Goal: Information Seeking & Learning: Learn about a topic

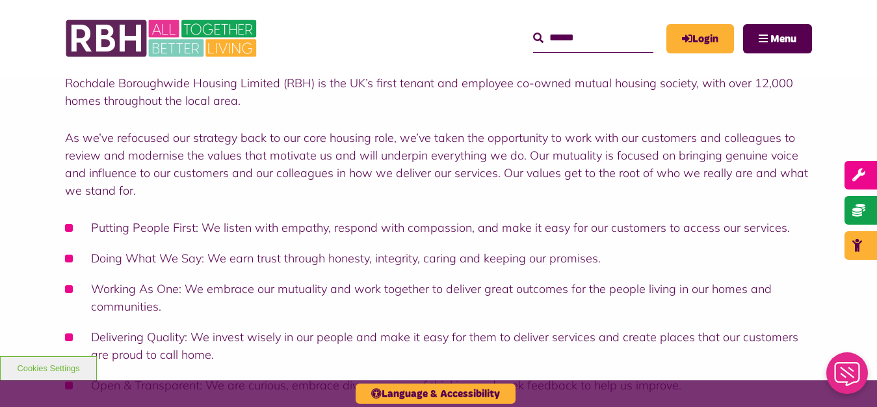
scroll to position [260, 0]
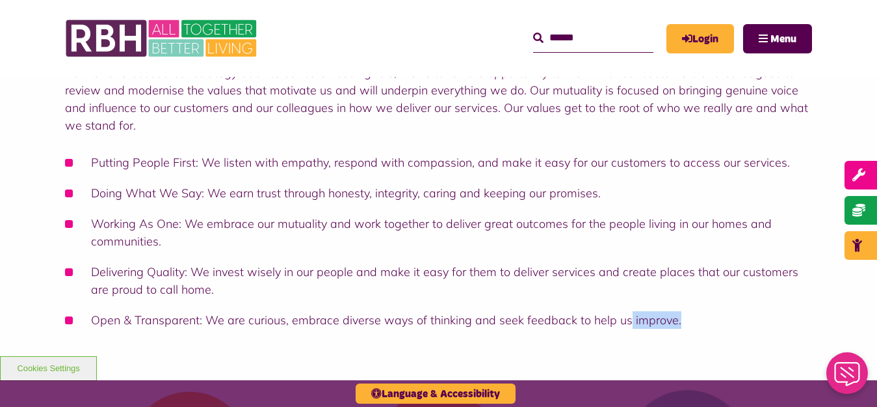
drag, startPoint x: 673, startPoint y: 323, endPoint x: 624, endPoint y: 317, distance: 49.1
click at [624, 317] on li "Open & Transparent: We are curious, embrace diverse ways of thinking and seek f…" at bounding box center [438, 320] width 747 height 18
click at [446, 317] on li "Open & Transparent: We are curious, embrace diverse ways of thinking and seek f…" at bounding box center [438, 320] width 747 height 18
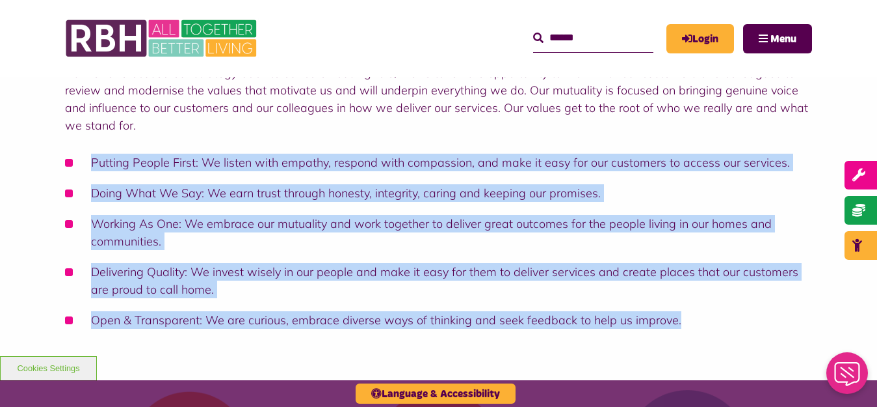
drag, startPoint x: 676, startPoint y: 318, endPoint x: 79, endPoint y: 148, distance: 621.4
click at [79, 148] on div "Rochdale Boroughwide Housing Limited (RBH) is the UK’s first tenant and employe…" at bounding box center [438, 168] width 747 height 319
copy ul "Putting People First: We listen with empathy, respond with compassion, and make…"
